Goal: Information Seeking & Learning: Learn about a topic

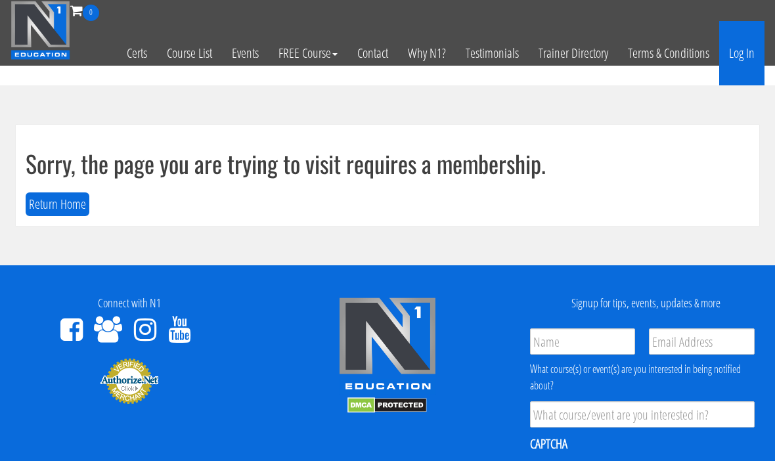
click at [749, 55] on link "Log In" at bounding box center [741, 53] width 45 height 64
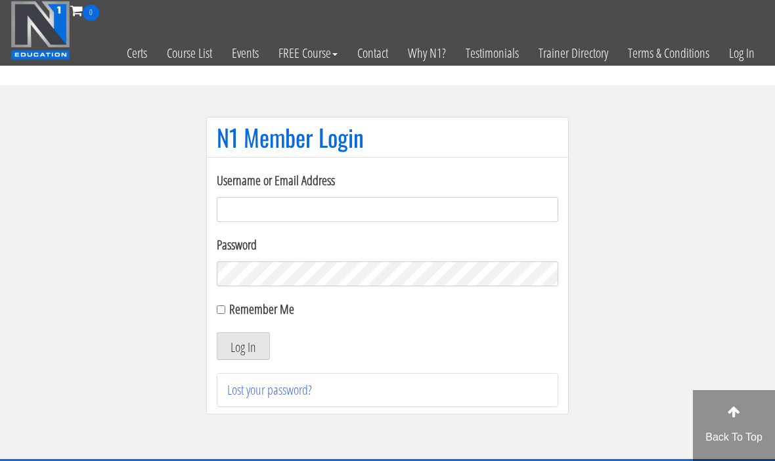
scroll to position [101, 0]
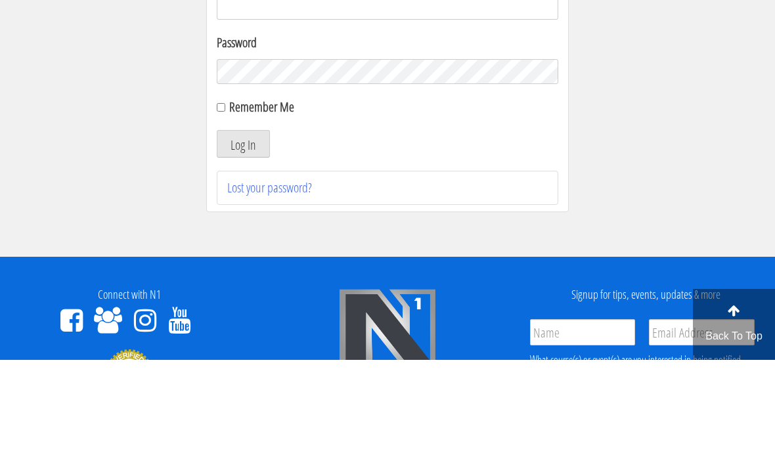
click at [519, 110] on input "Username or Email Address" at bounding box center [388, 108] width 342 height 25
click at [681, 214] on section "N1 Member Login Username or Email Address Password Remember Me Log In Lost your…" at bounding box center [387, 171] width 775 height 374
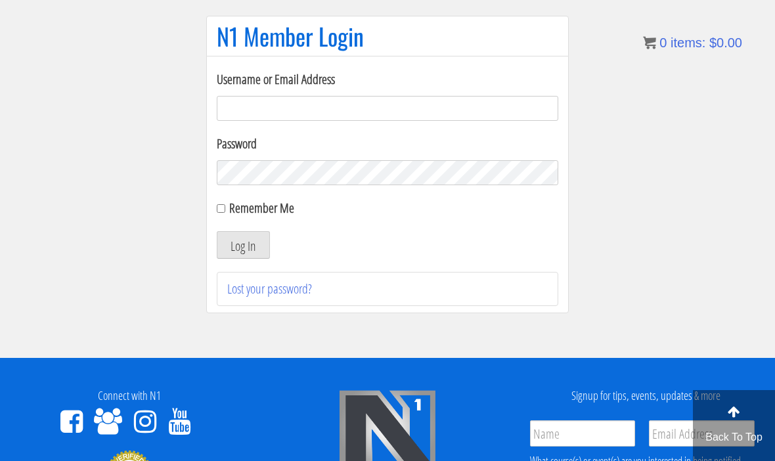
click at [478, 110] on input "Username or Email Address" at bounding box center [388, 108] width 342 height 25
click at [432, 108] on input "Username or Email Address" at bounding box center [388, 109] width 342 height 25
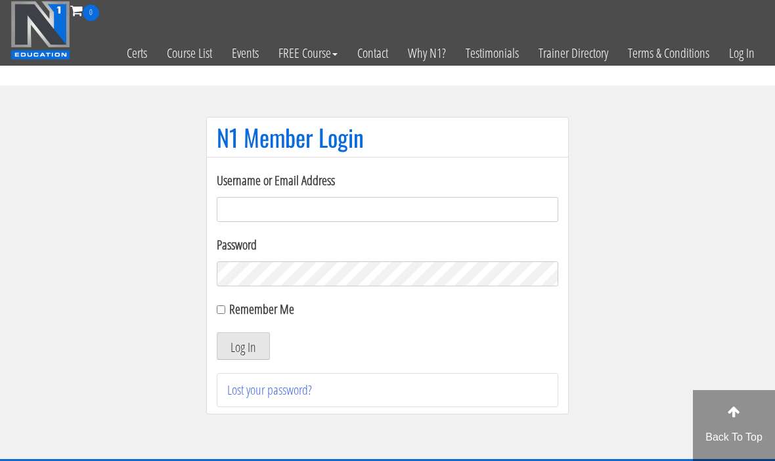
scroll to position [101, 0]
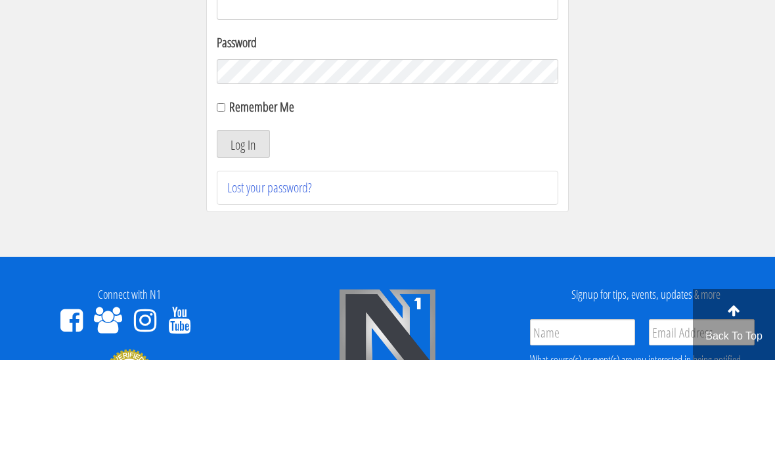
type input "tmg77920@gmail.com"
click at [243, 246] on button "Log In" at bounding box center [243, 245] width 53 height 28
click at [225, 210] on input "Remember Me" at bounding box center [221, 208] width 9 height 9
click at [212, 313] on div "Username or Email Address tmg77920@gmail.com Password Remember Me Log In Lost y…" at bounding box center [387, 185] width 363 height 258
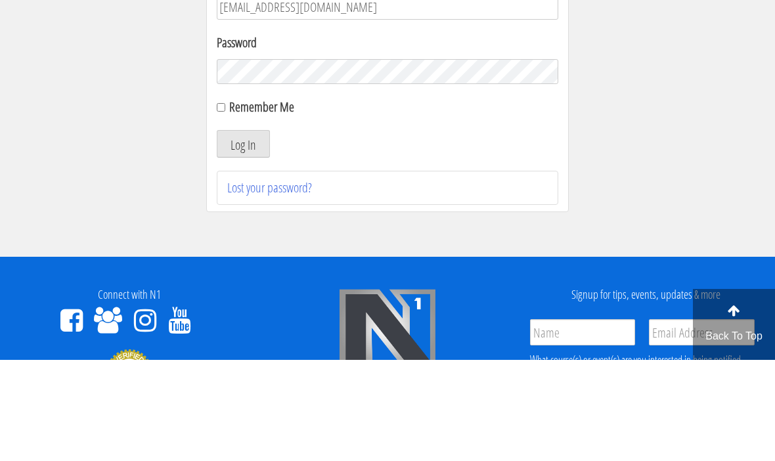
click at [221, 259] on form "Username or Email Address tmg77920@gmail.com Password Remember Me Log In" at bounding box center [388, 164] width 342 height 189
click at [235, 259] on button "Log In" at bounding box center [243, 245] width 53 height 28
click at [214, 313] on div "Username or Email Address tmg77920@gmail.com Password Remember Me Log In Lost y…" at bounding box center [387, 185] width 363 height 258
click at [217, 213] on input "Remember Me" at bounding box center [221, 208] width 9 height 9
click at [219, 213] on input "Remember Me" at bounding box center [221, 208] width 9 height 9
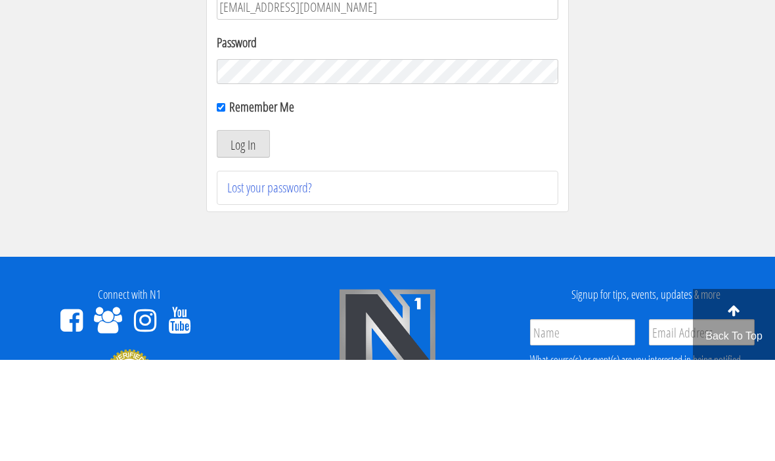
checkbox input "false"
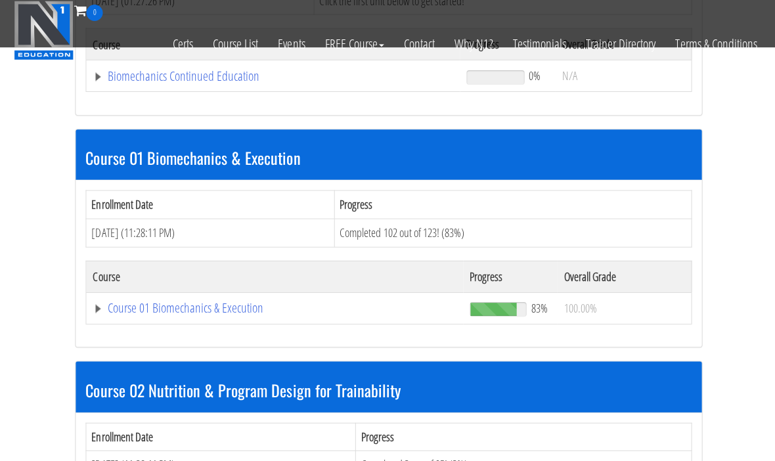
scroll to position [309, 0]
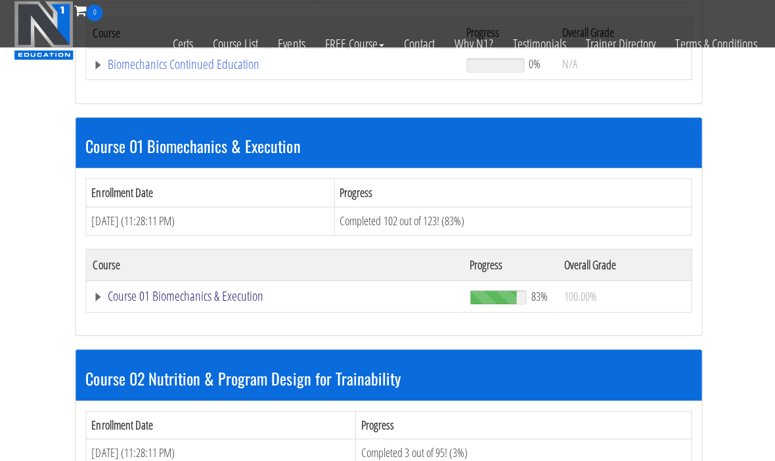
click at [139, 71] on link "Course 01 Biomechanics & Execution" at bounding box center [272, 64] width 359 height 13
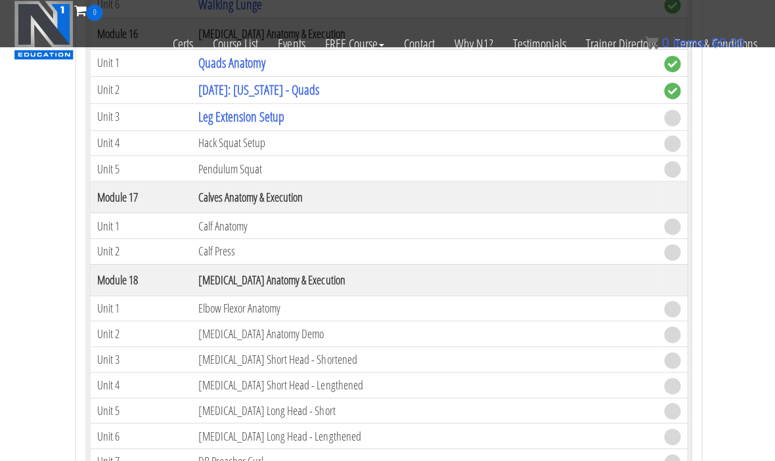
scroll to position [3723, 0]
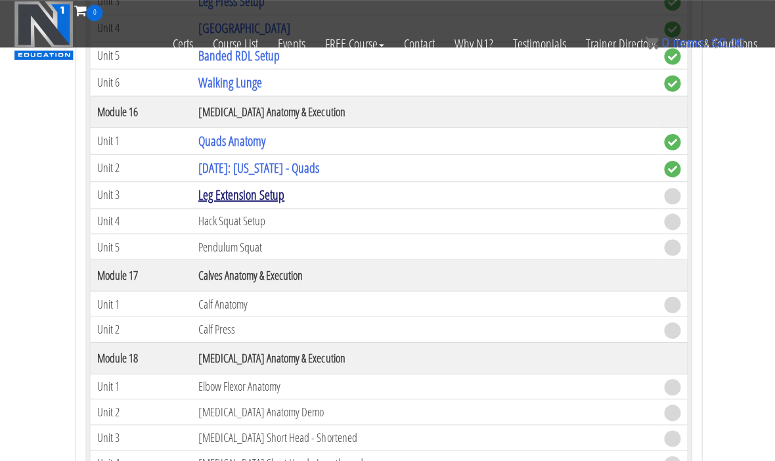
click at [219, 194] on link "Leg Extension Setup" at bounding box center [241, 194] width 86 height 18
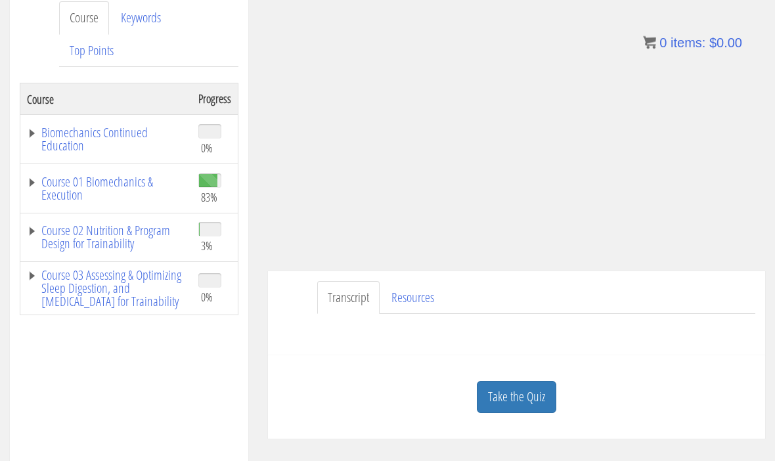
scroll to position [178, 0]
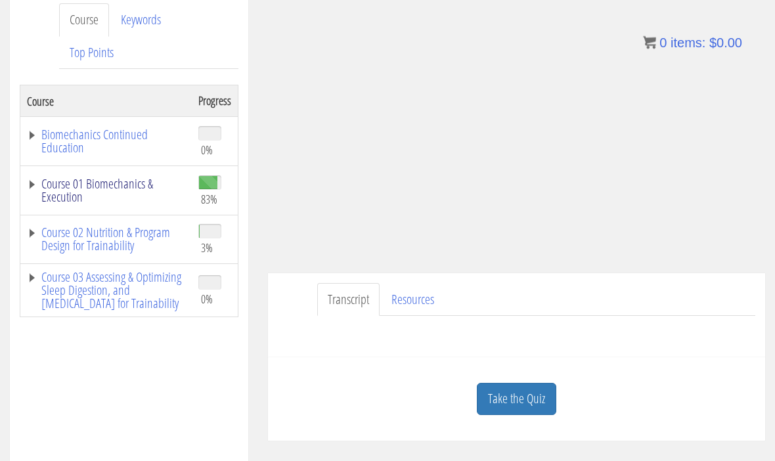
click at [116, 179] on link "Course 01 Biomechanics & Execution" at bounding box center [106, 191] width 158 height 26
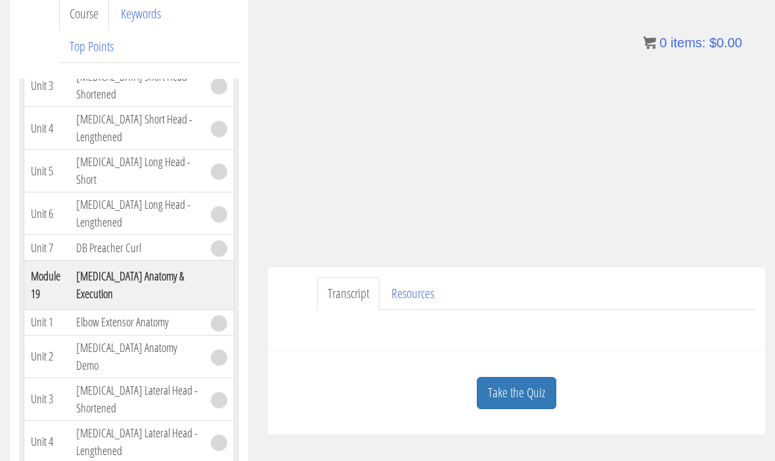
scroll to position [186, 0]
click at [529, 393] on link "Take the Quiz" at bounding box center [516, 392] width 79 height 32
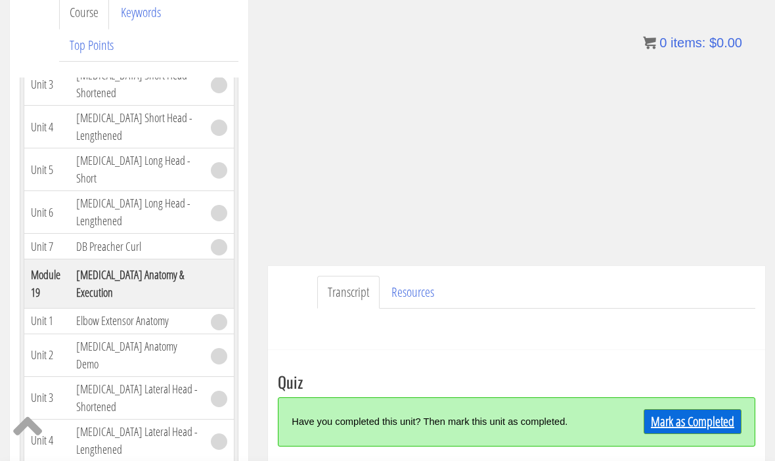
click at [704, 425] on link "Mark as Completed" at bounding box center [693, 421] width 98 height 25
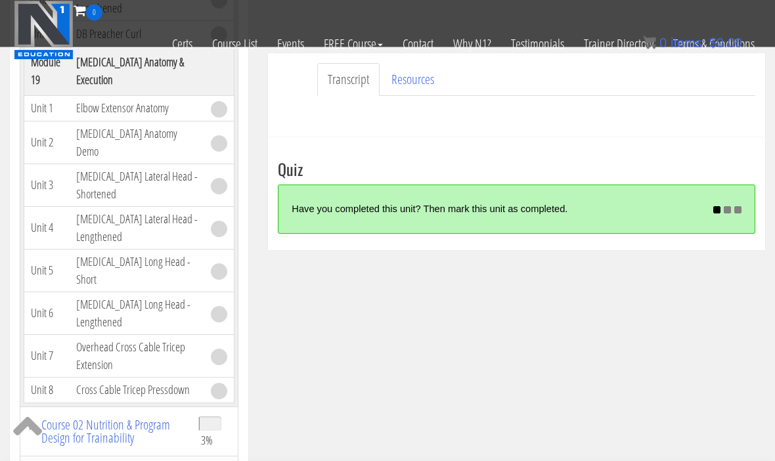
scroll to position [316, 0]
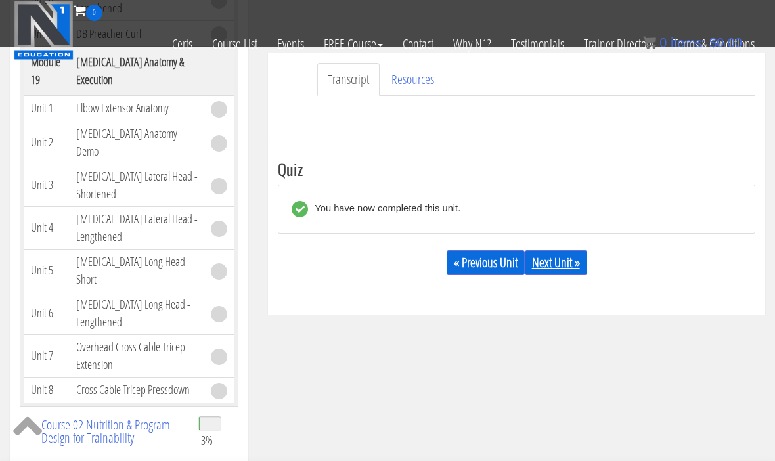
click at [576, 263] on link "Next Unit »" at bounding box center [556, 262] width 62 height 25
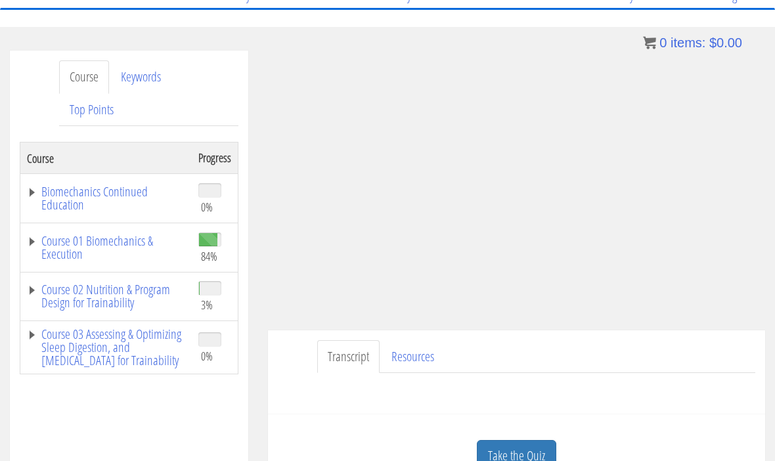
scroll to position [120, 0]
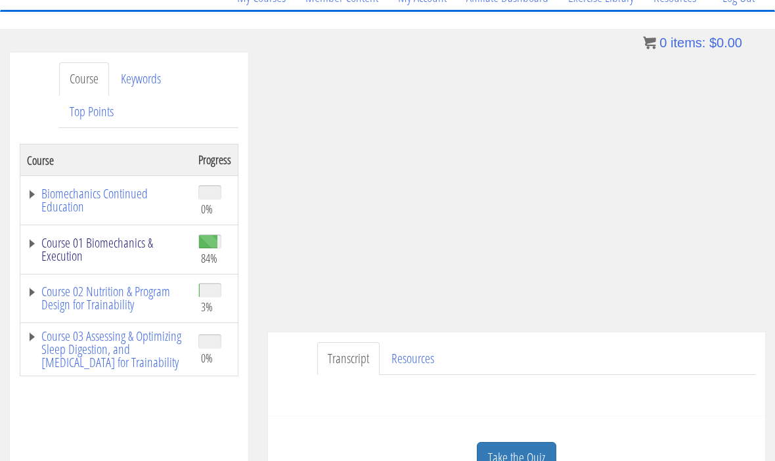
click at [138, 244] on link "Course 01 Biomechanics & Execution" at bounding box center [106, 250] width 158 height 26
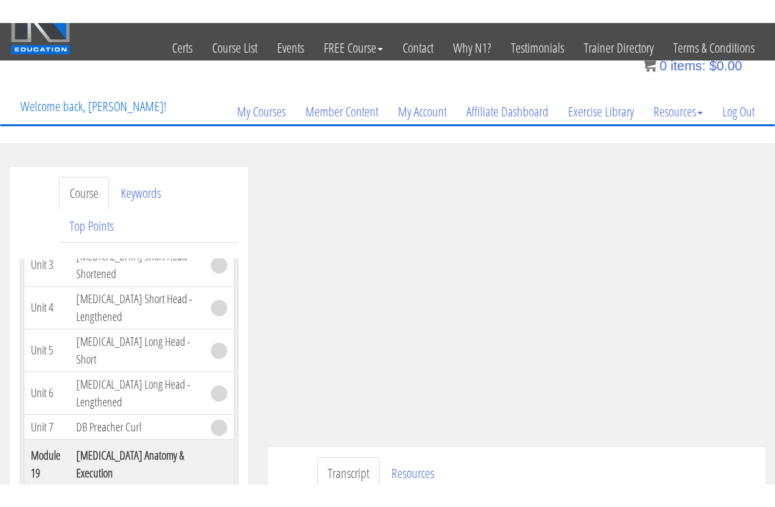
scroll to position [0, 0]
